Goal: Ask a question

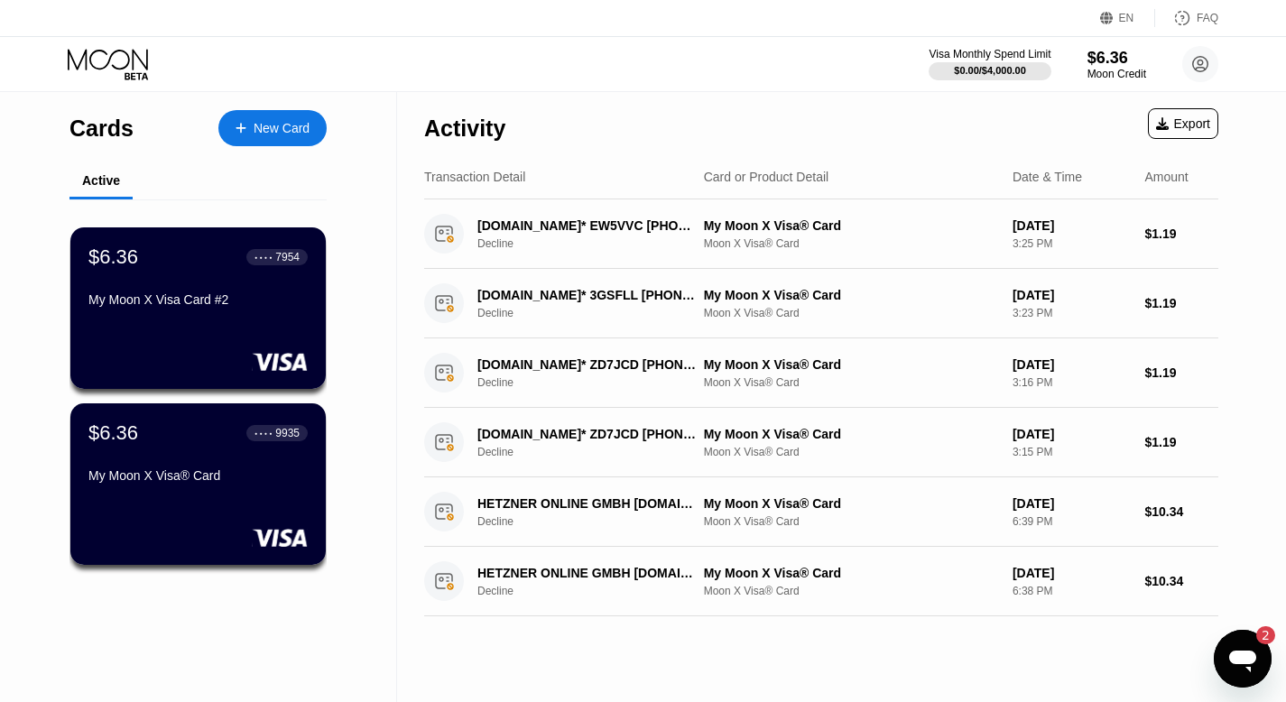
click at [1235, 647] on icon "Open messaging window, 2 unread messages" at bounding box center [1242, 659] width 32 height 32
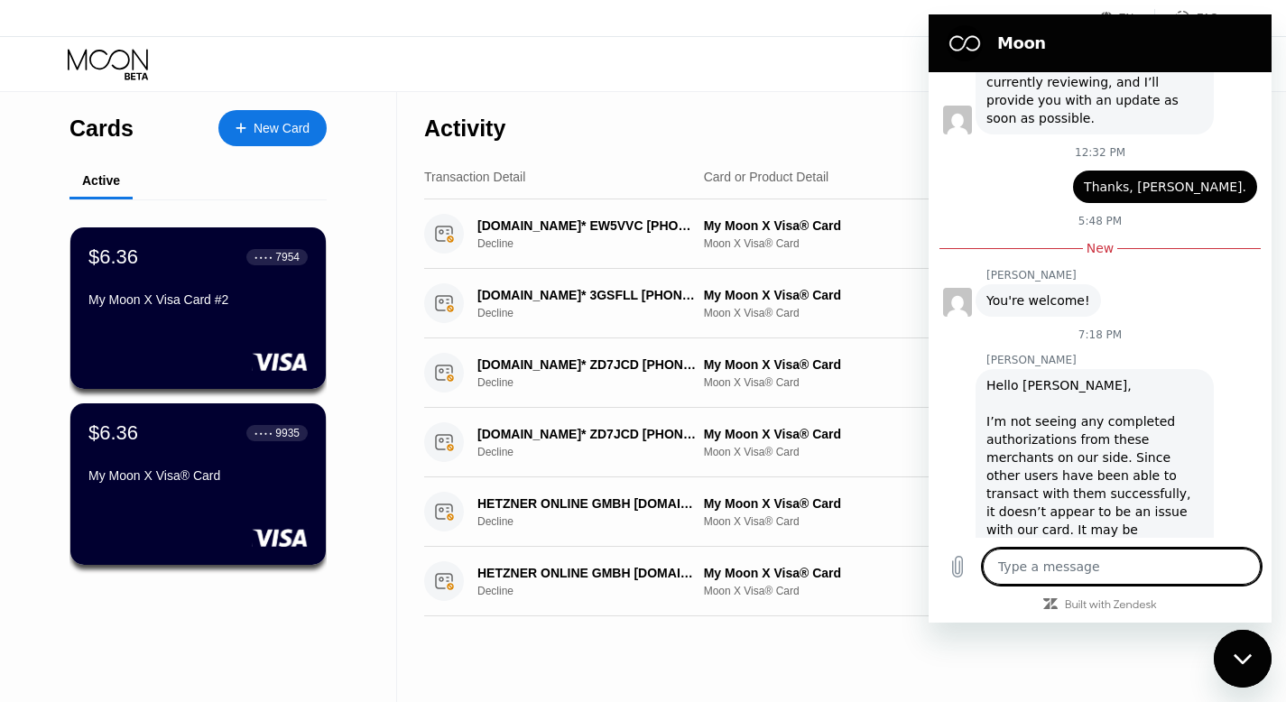
scroll to position [4936, 0]
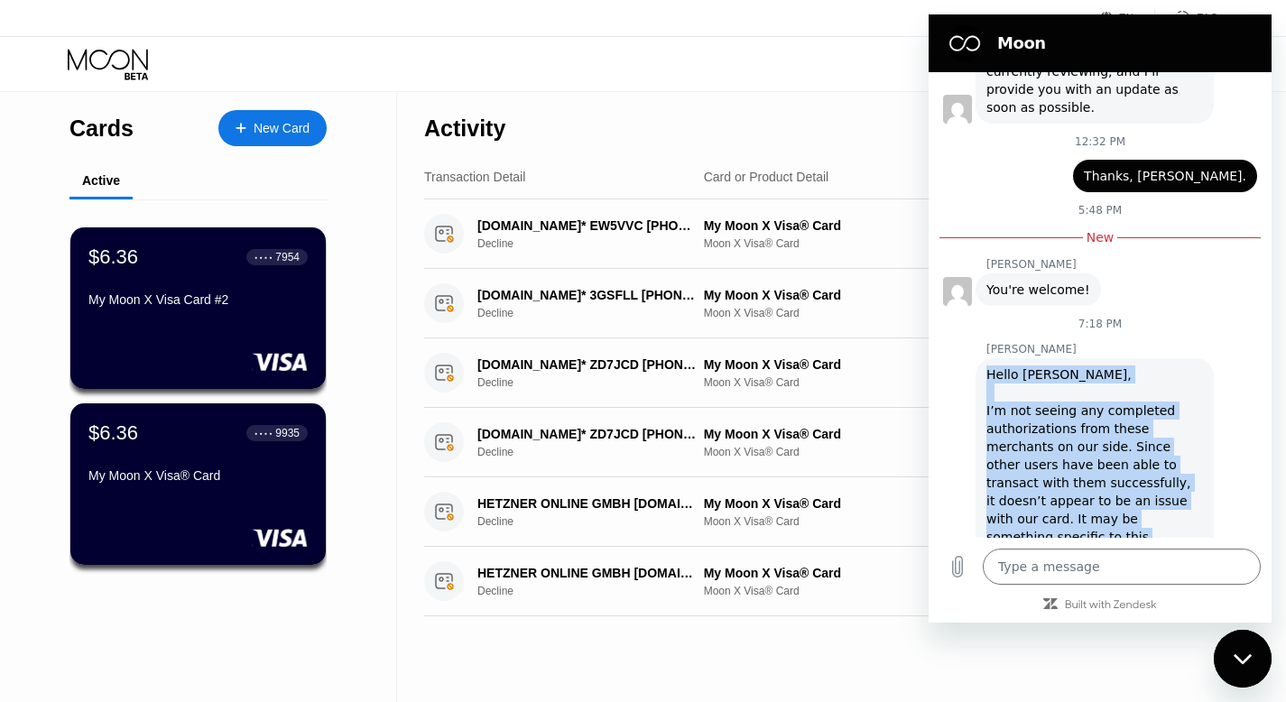
drag, startPoint x: 1095, startPoint y: 505, endPoint x: 986, endPoint y: 305, distance: 227.7
click at [986, 366] on div "Hello Amir, I’m not seeing any completed authorizations from these merchants on…" at bounding box center [1094, 474] width 217 height 217
click at [950, 356] on div "Olivia says: Hello Amir, I’m not seeing any completed authorizations from these…" at bounding box center [1107, 472] width 329 height 233
drag, startPoint x: 1091, startPoint y: 499, endPoint x: 976, endPoint y: 295, distance: 234.0
click at [976, 356] on div "Olivia says: Hello Amir, I’m not seeing any completed authorizations from these…" at bounding box center [1107, 472] width 329 height 233
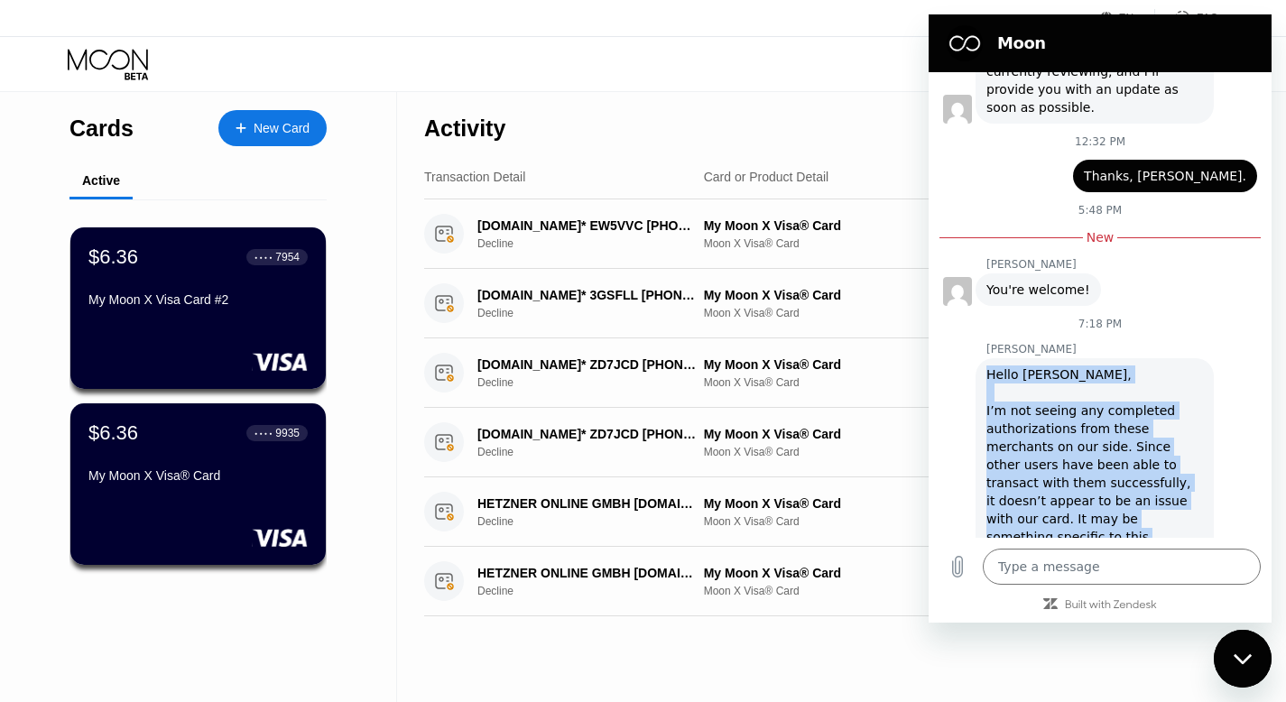
copy div "Hello Amir, I’m not seeing any completed authorizations from these merchants on…"
type textarea "x"
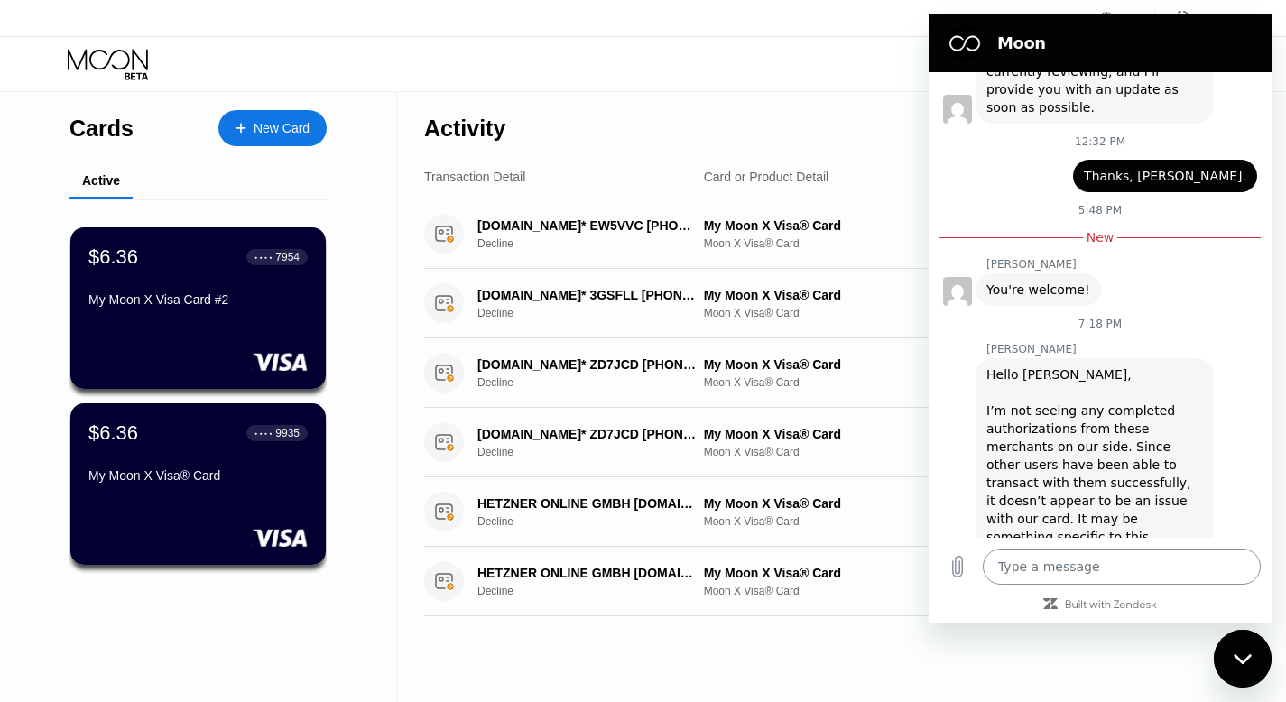
click at [1017, 560] on textarea at bounding box center [1122, 567] width 278 height 36
paste textarea "Hi Olivia, Thanks again for your support. Since I haven’t been able to complete…"
type textarea "Hi Olivia, Thanks again for your support. Since I haven’t been able to complete…"
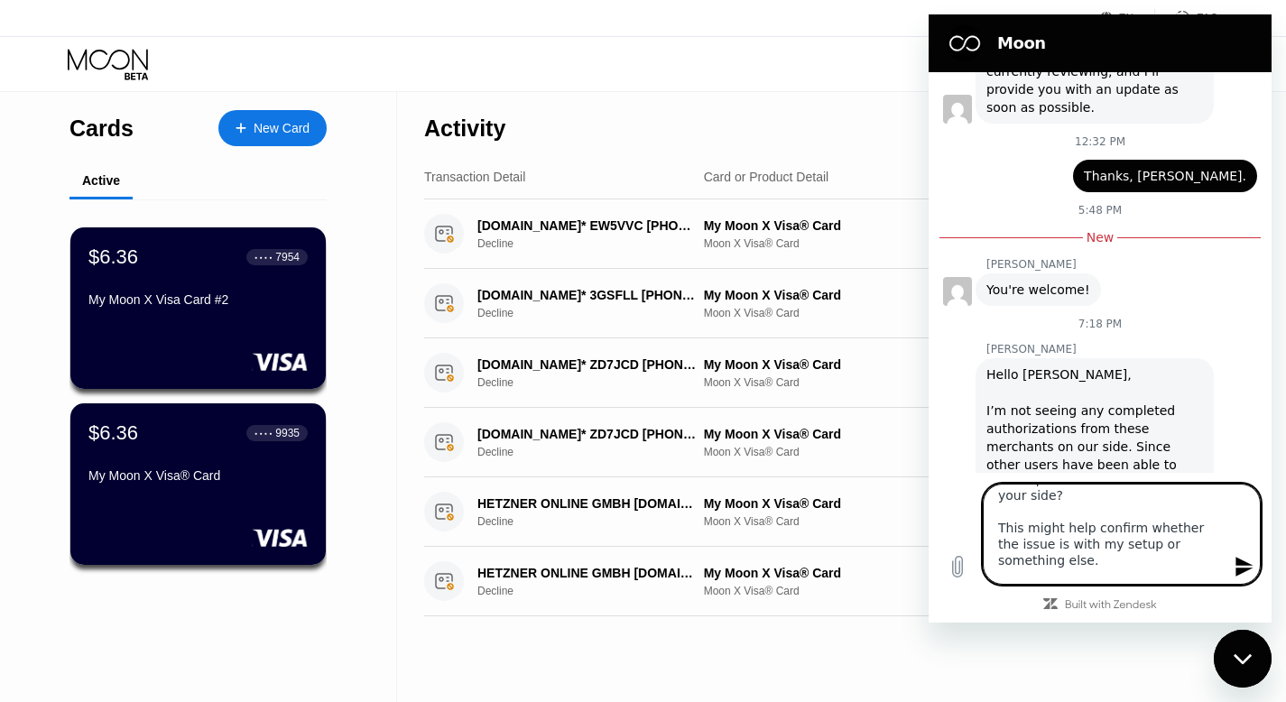
type textarea "x"
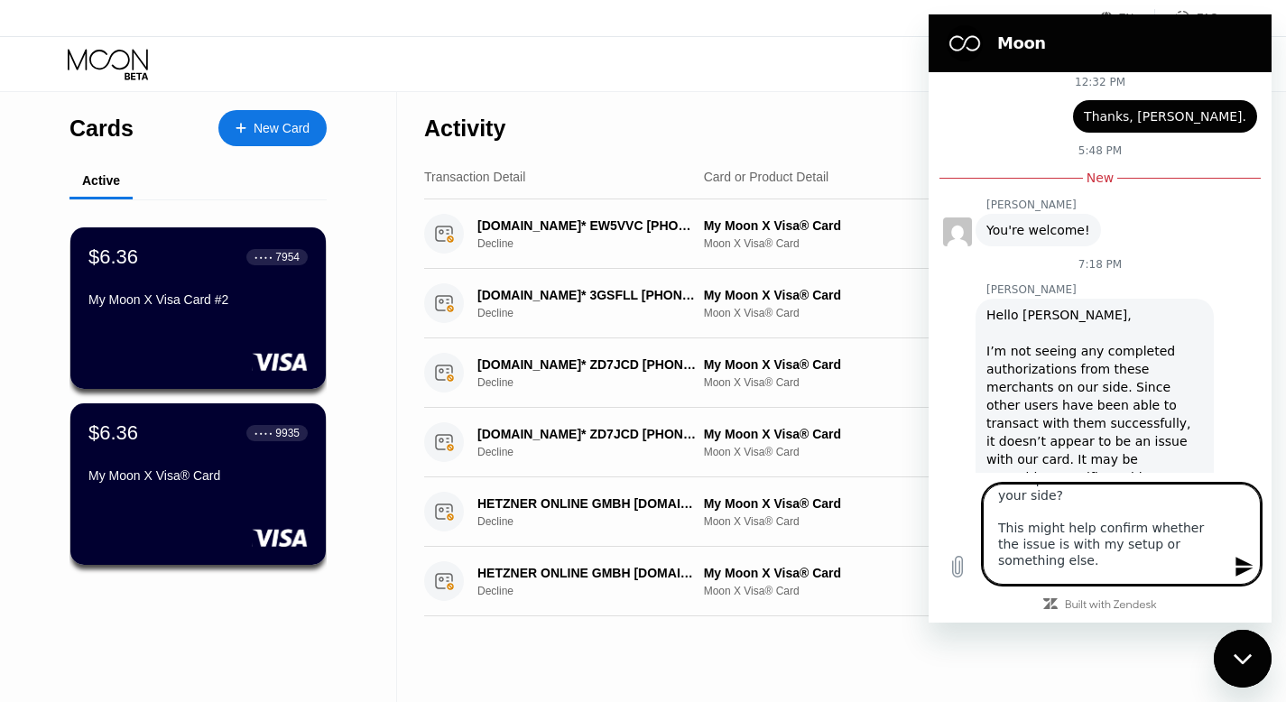
scroll to position [5001, 0]
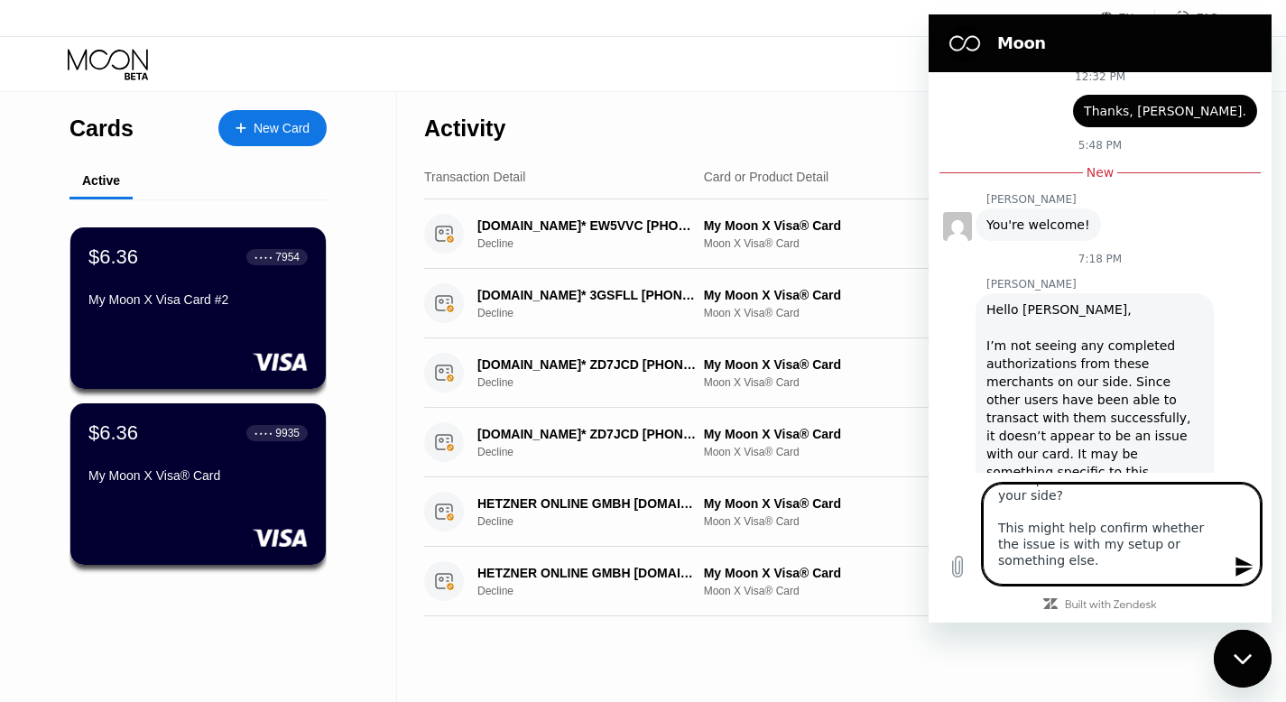
type textarea "Hi Olivia, Thanks again for your support. Since I haven’t been able to complete…"
type textarea "x"
type textarea "Hi Olivia, Thanks again for your support. Since I haven’t been able to complete…"
type textarea "x"
type textarea "Hi Olivia, Thanks again for your support. Since I haven’t been able to complete…"
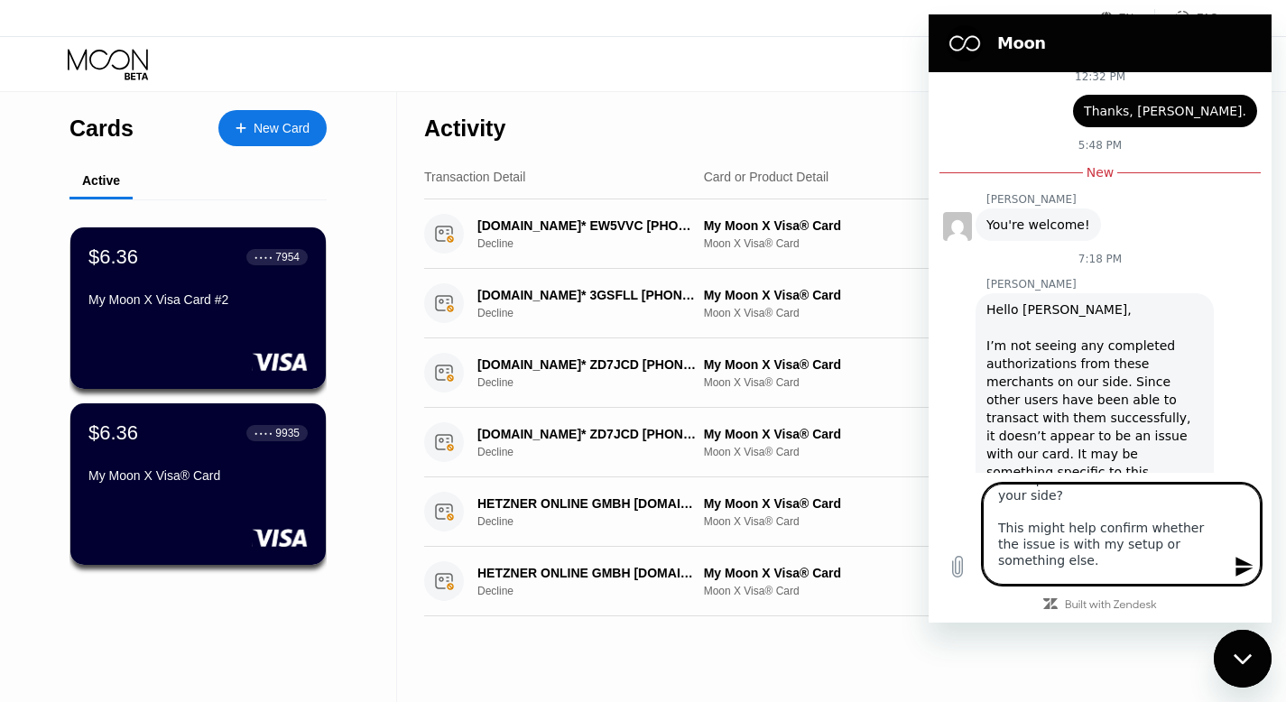
type textarea "x"
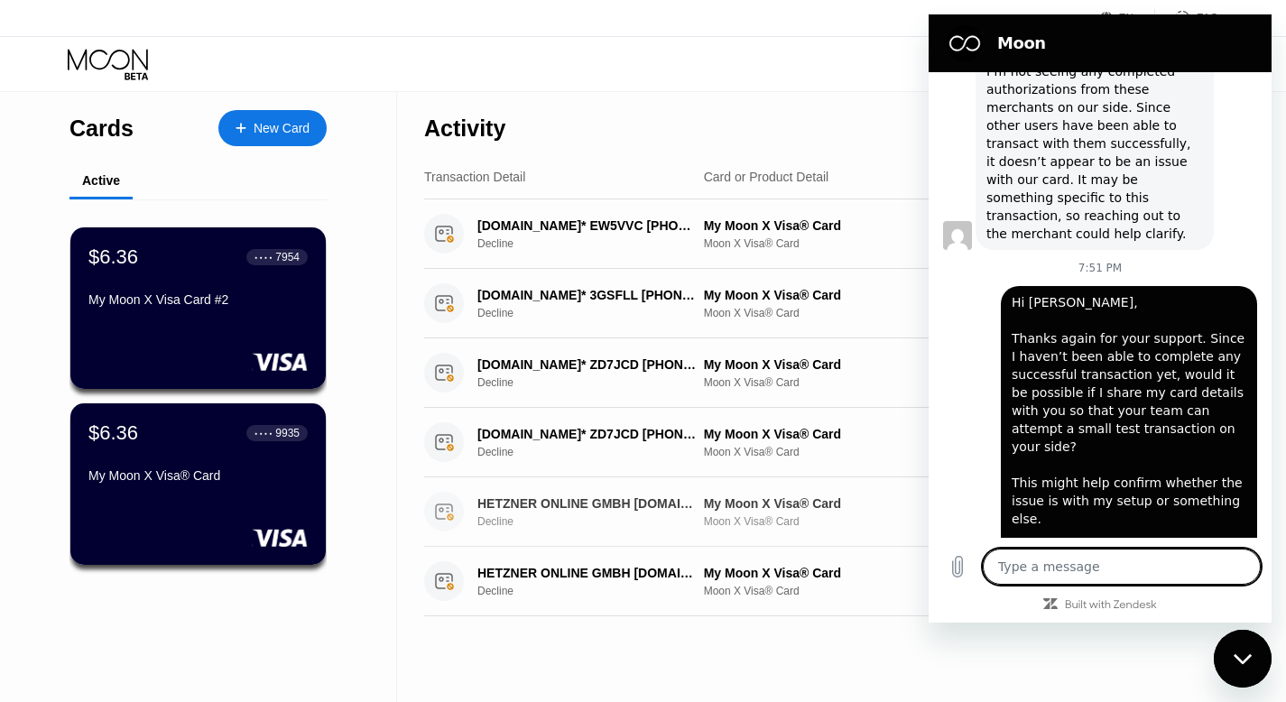
scroll to position [1, 0]
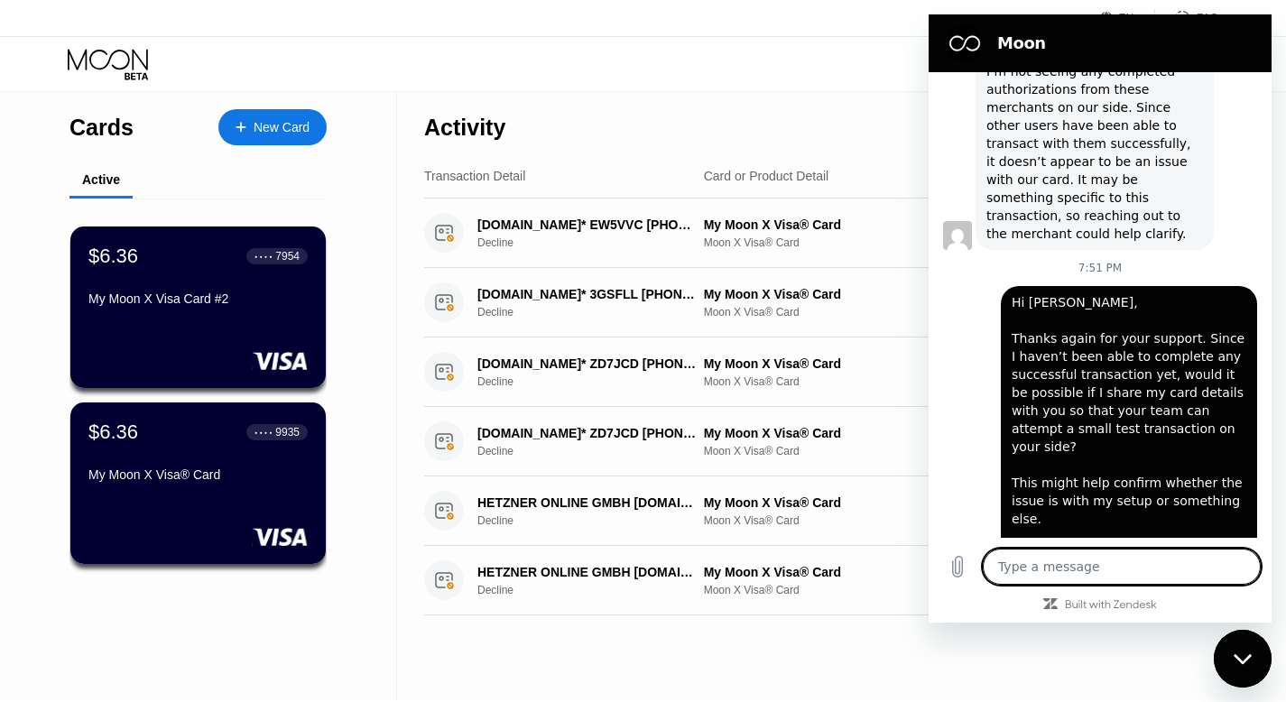
type textarea "x"
paste textarea "Could you please check if my card might be blocked by the payment gateways/merc…"
type textarea "Could you please check if my card might be blocked by the payment gateways/merc…"
type textarea "x"
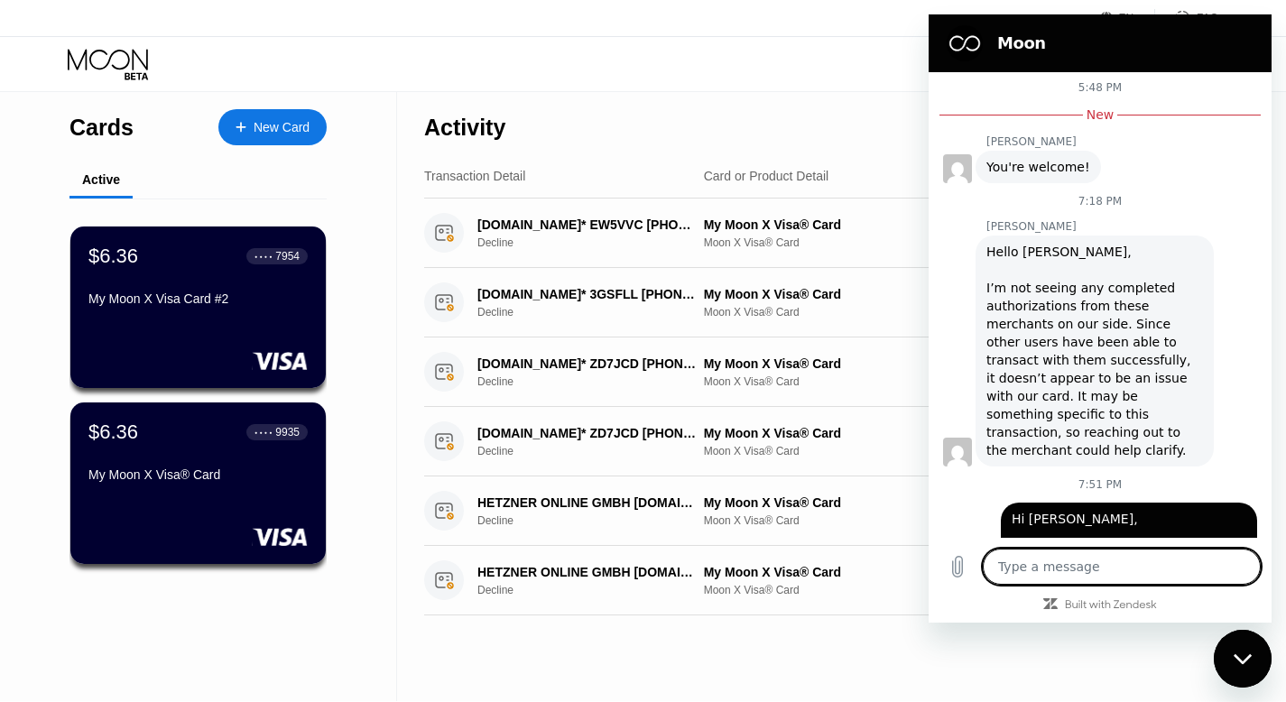
scroll to position [5399, 0]
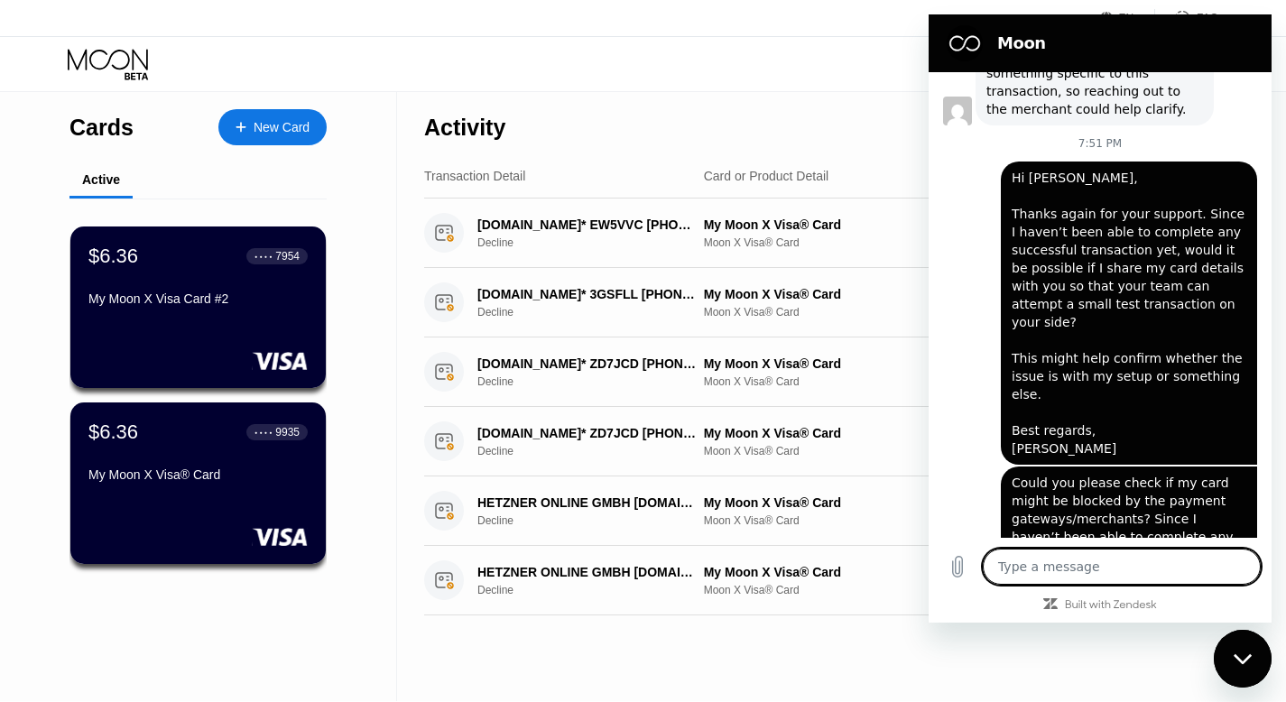
type textarea "x"
paste textarea "Also, based on the support cases you’ve seen, in what situations does the error…"
type textarea "Also, based on the support cases you’ve seen, in what situations does the error…"
type textarea "x"
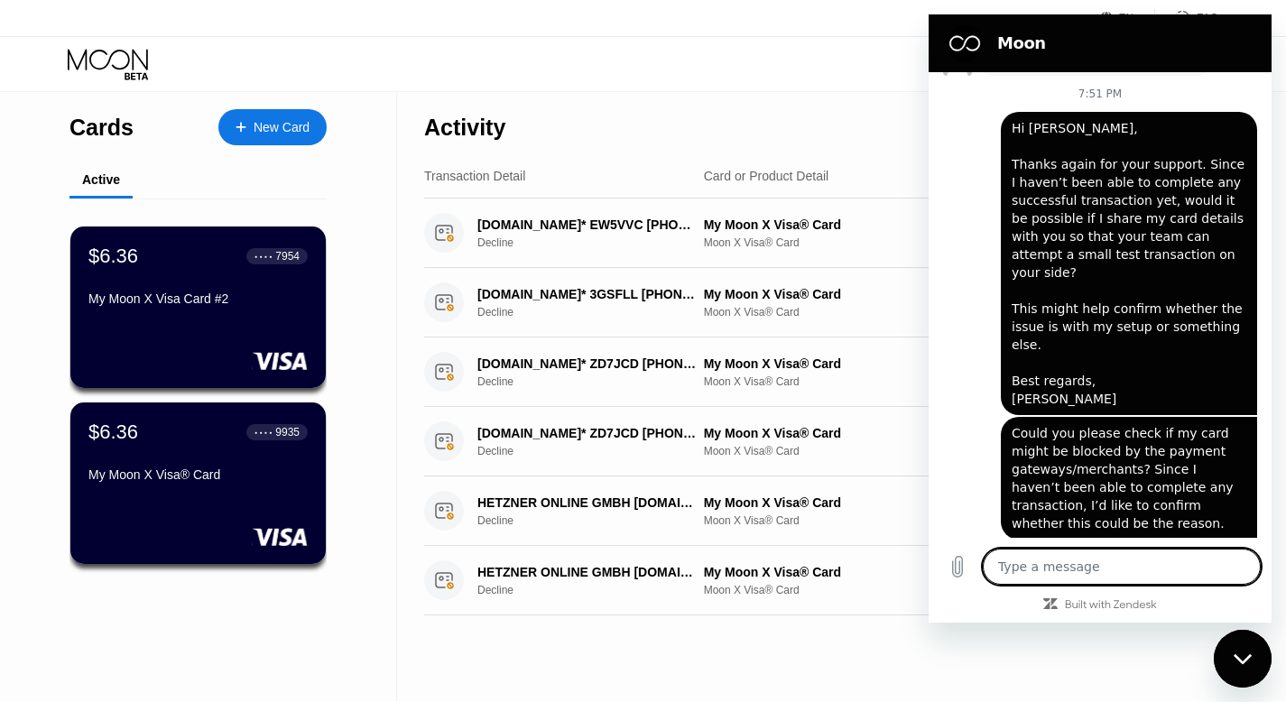
scroll to position [5488, 0]
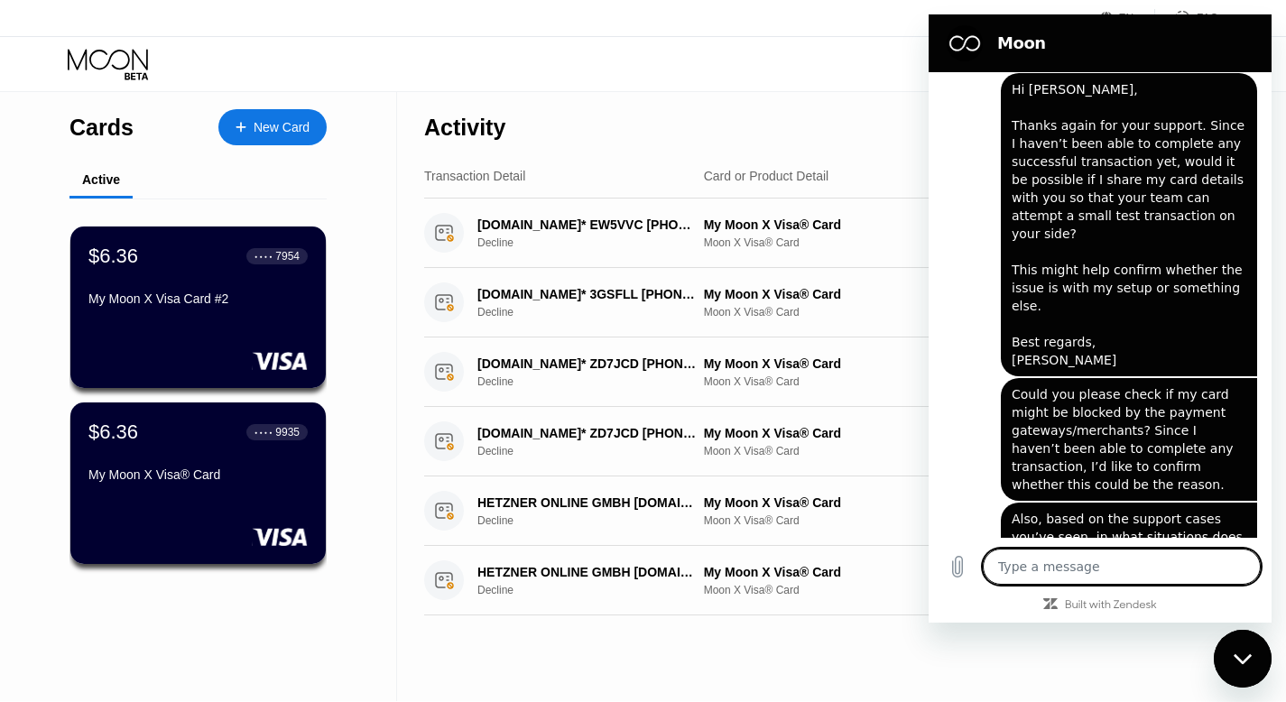
click at [1237, 667] on div "Close messaging window" at bounding box center [1243, 659] width 54 height 54
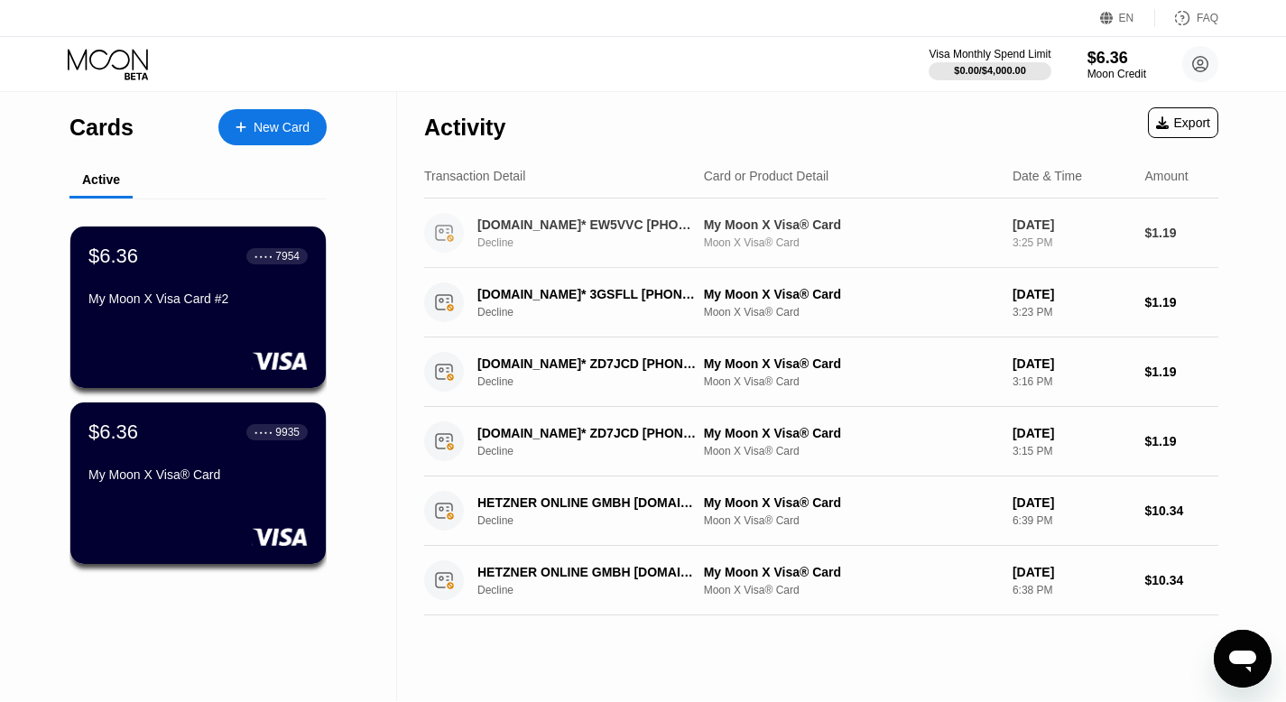
scroll to position [0, 0]
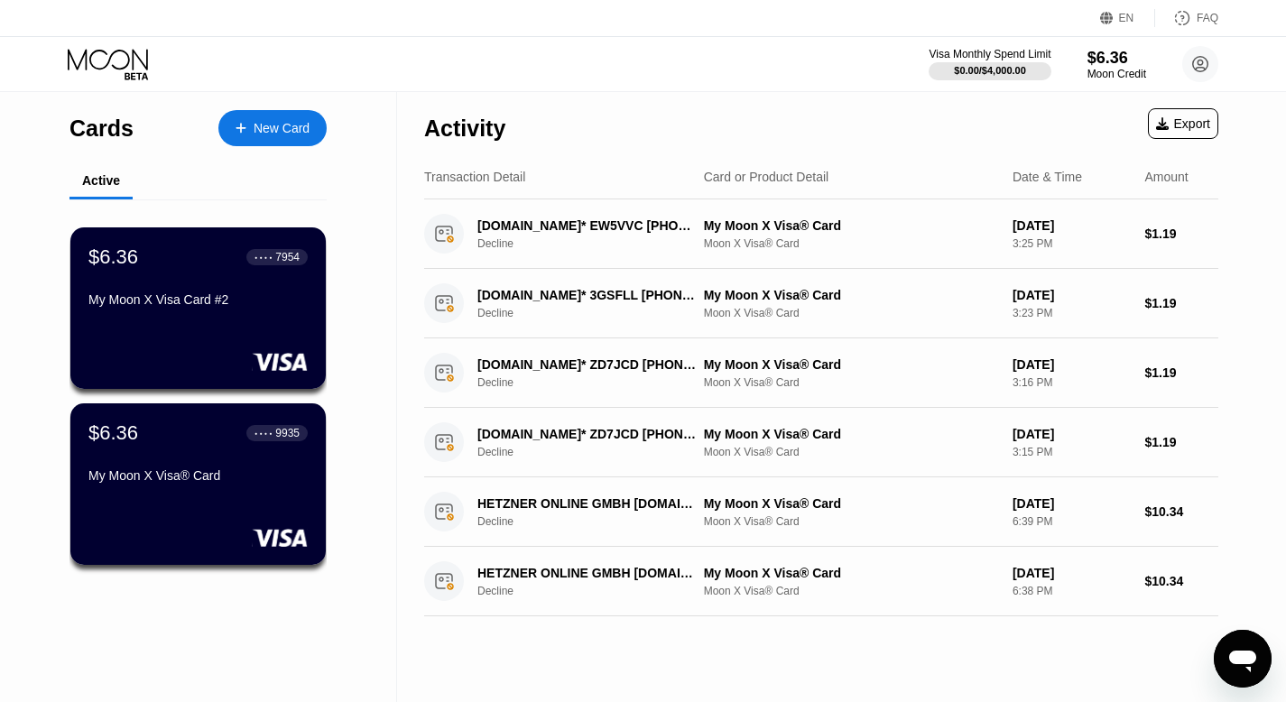
click at [1245, 658] on icon "Open messaging window" at bounding box center [1242, 662] width 27 height 22
type textarea "x"
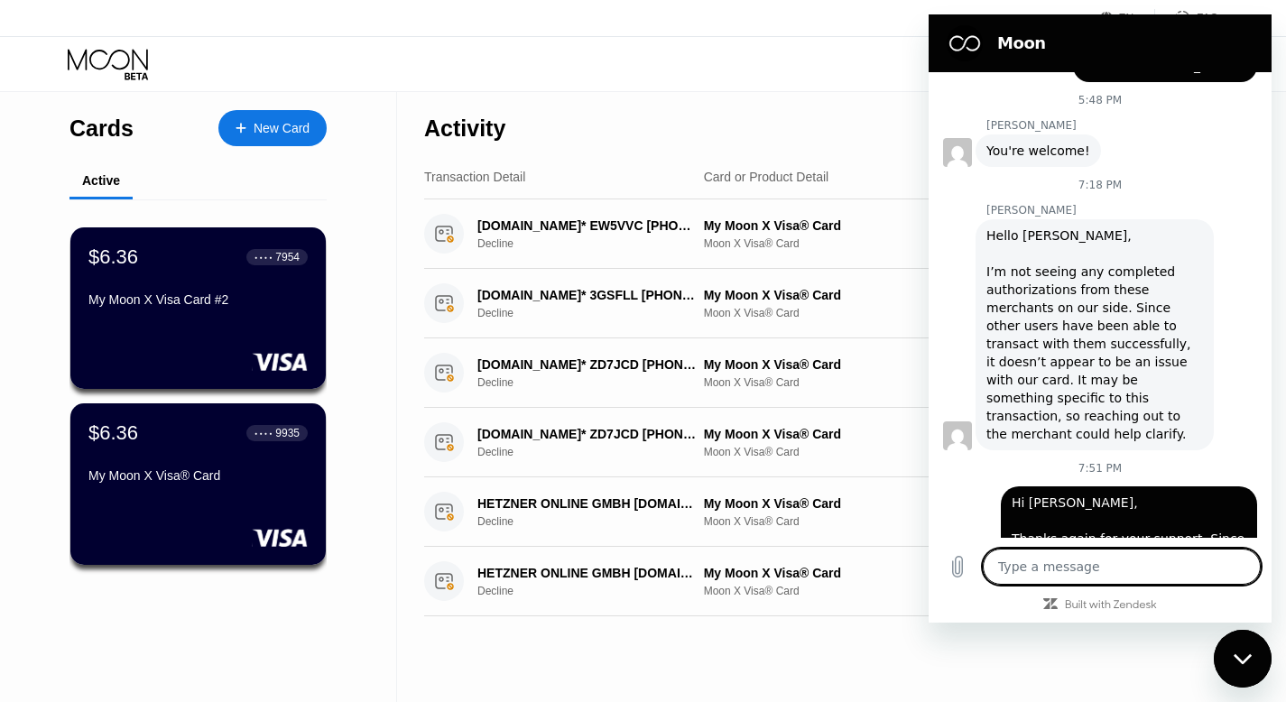
scroll to position [5048, 0]
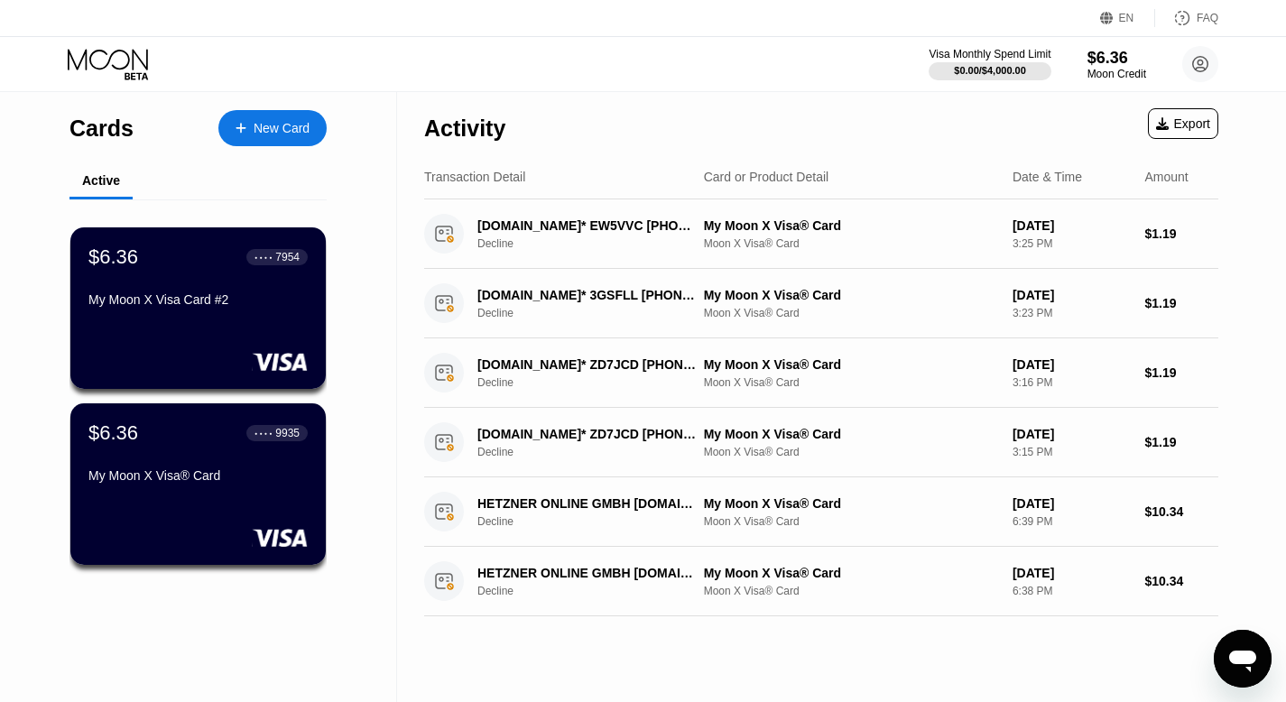
click at [652, 71] on div "Visa Monthly Spend Limit $0.00 / $4,000.00 $6.36 Moon Credit Amir Mohammad Fall…" at bounding box center [643, 64] width 1286 height 54
click at [1233, 648] on icon "Open messaging window" at bounding box center [1242, 659] width 32 height 32
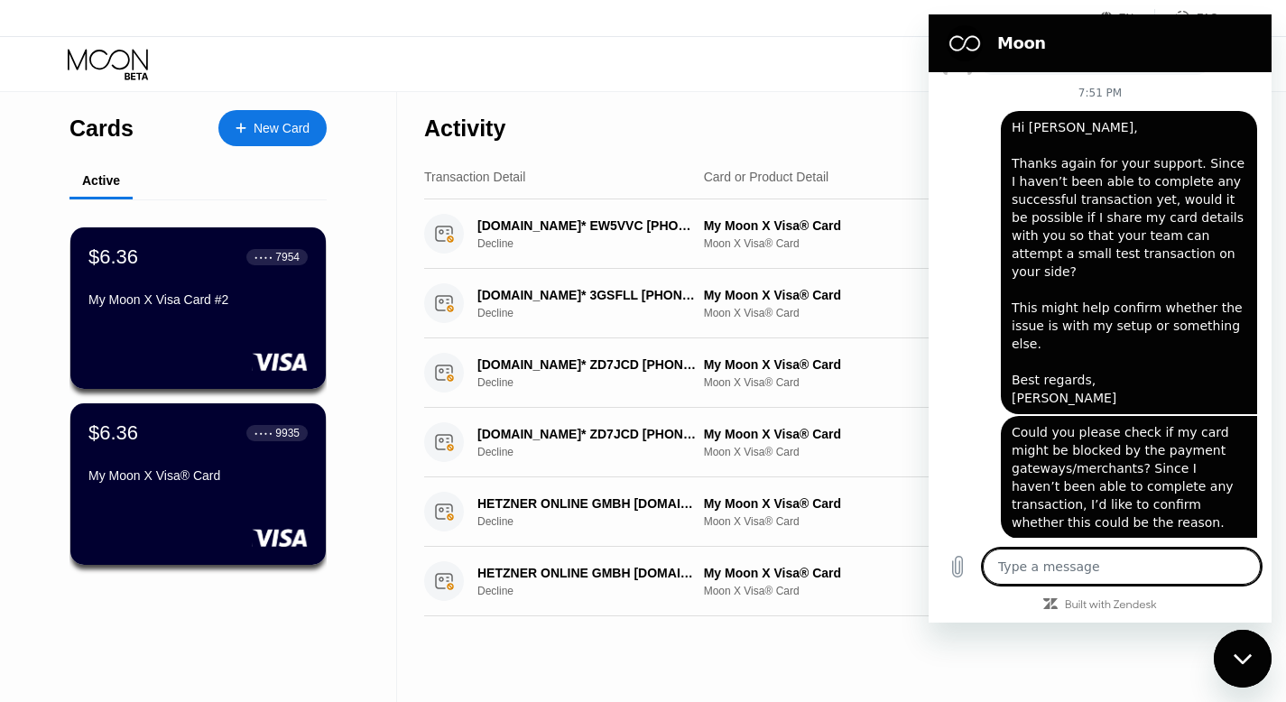
scroll to position [5459, 0]
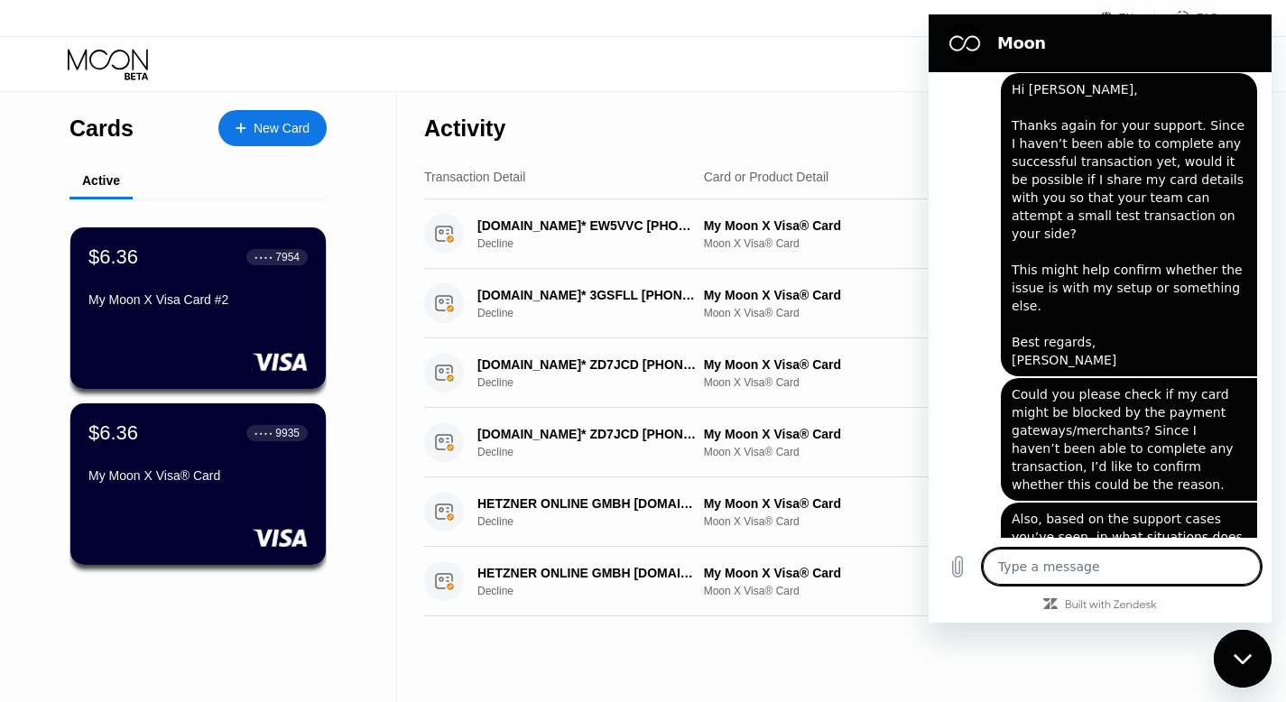
click at [868, 42] on div "Visa Monthly Spend Limit $0.00 / $4,000.00 $6.36 Moon Credit [PERSON_NAME] [PER…" at bounding box center [643, 64] width 1286 height 54
click at [828, 133] on div "Activity Export" at bounding box center [821, 123] width 794 height 63
click at [1229, 664] on div "Close messaging window" at bounding box center [1243, 659] width 54 height 54
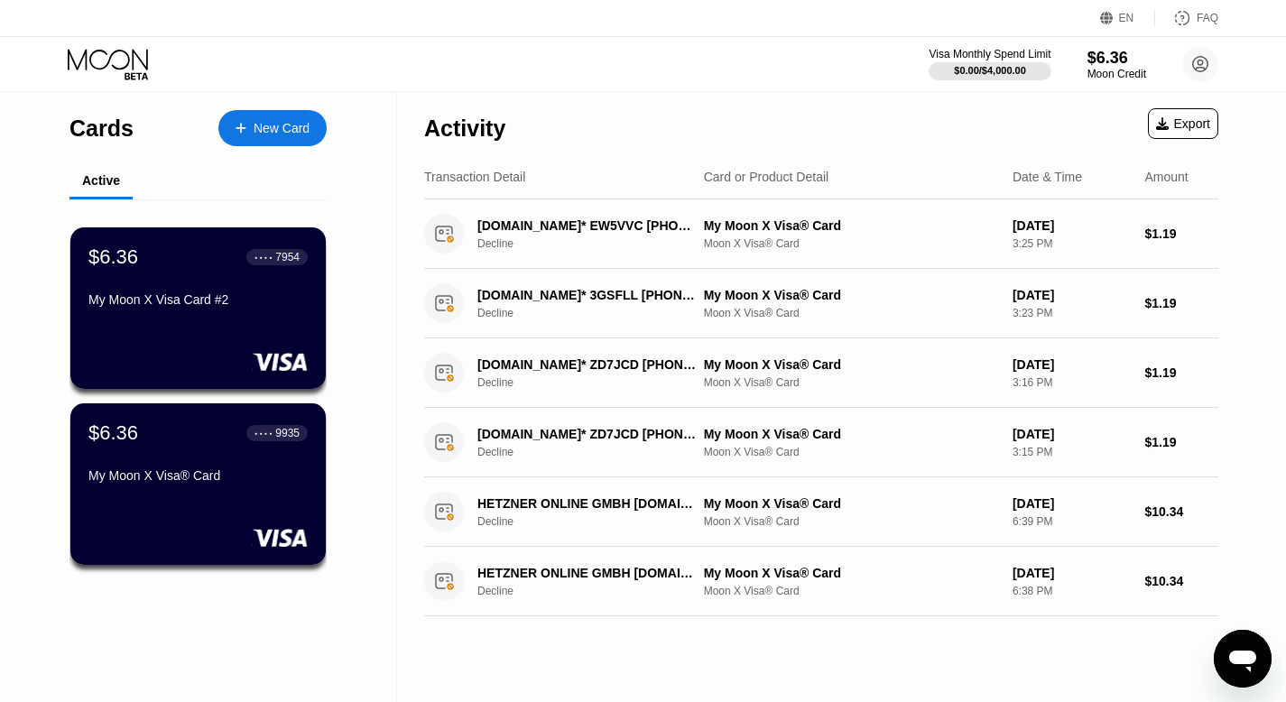
click at [1248, 664] on icon "Open messaging window" at bounding box center [1242, 659] width 32 height 32
type textarea "x"
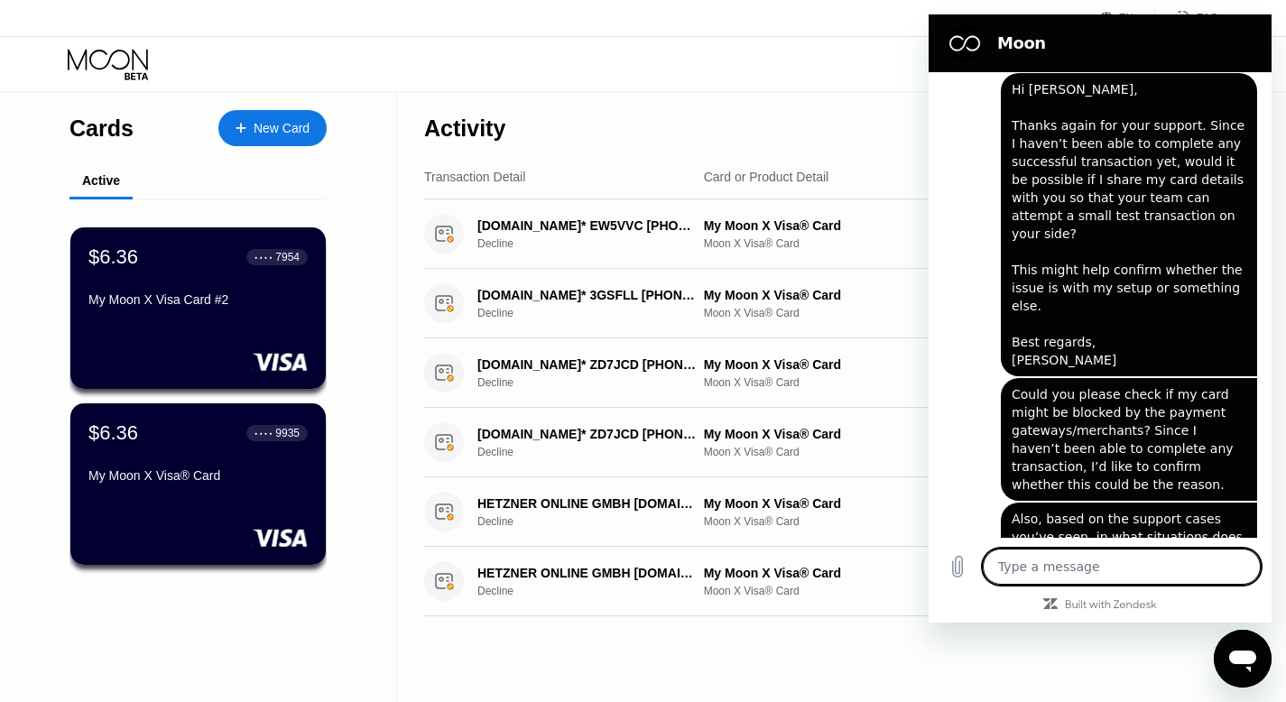
scroll to position [0, 0]
click at [830, 78] on div "Visa Monthly Spend Limit $0.00 / $4,000.00 $6.36 Moon Credit [PERSON_NAME] [PER…" at bounding box center [643, 64] width 1286 height 54
